Goal: Navigation & Orientation: Find specific page/section

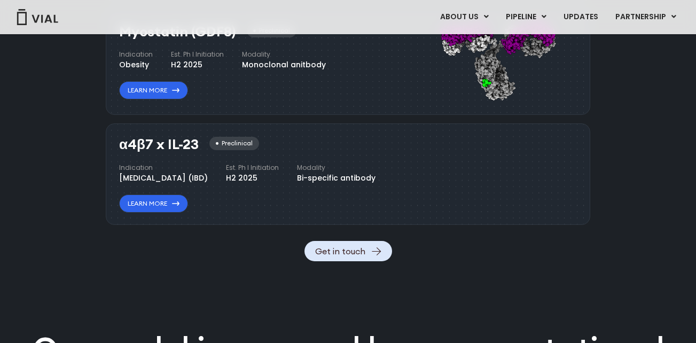
scroll to position [1247, 0]
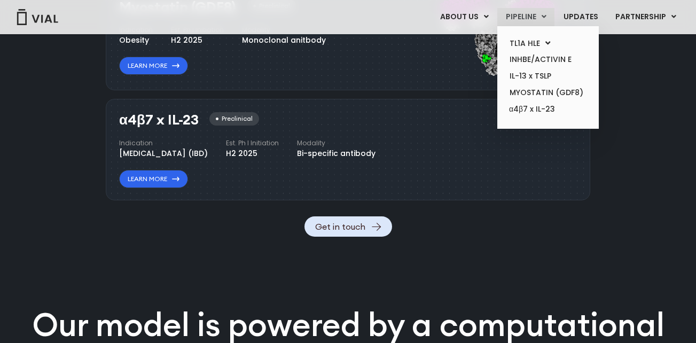
click at [542, 18] on link "PIPELINE" at bounding box center [525, 17] width 57 height 18
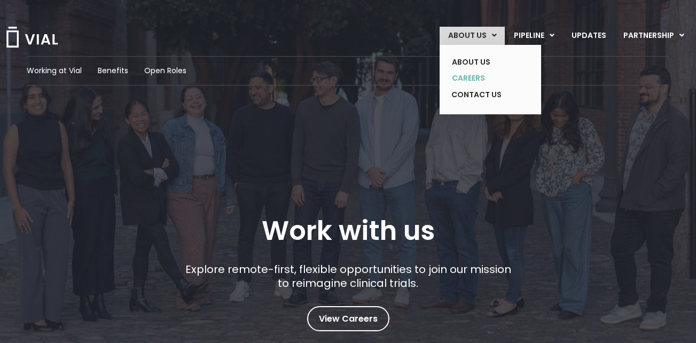
click at [471, 77] on link "CAREERS" at bounding box center [482, 78] width 78 height 17
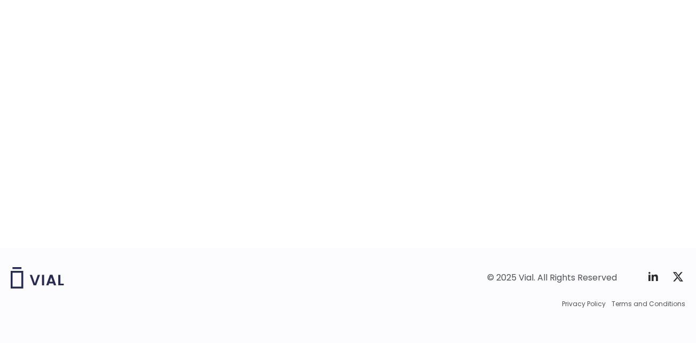
scroll to position [1746, 0]
